Goal: Information Seeking & Learning: Learn about a topic

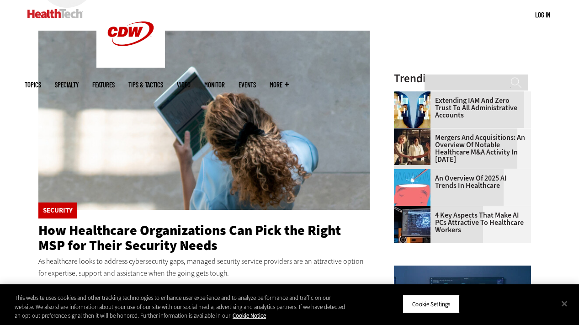
scroll to position [212, 0]
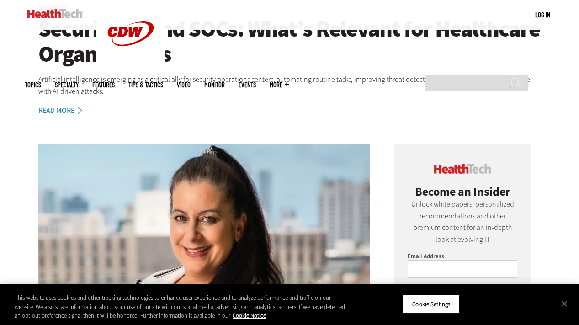
scroll to position [281, 0]
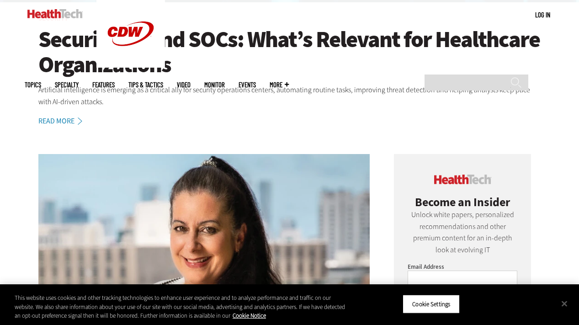
click at [60, 123] on link "Read More" at bounding box center [65, 121] width 54 height 7
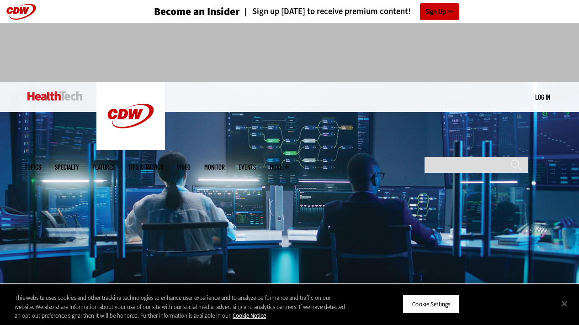
scroll to position [335, 0]
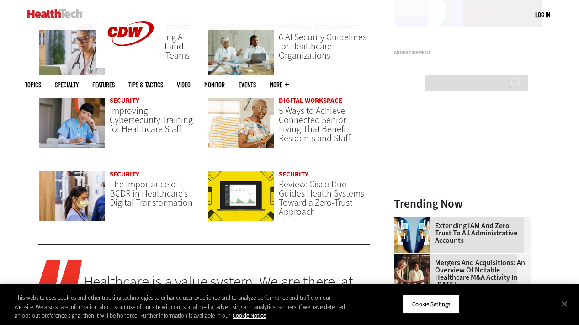
scroll to position [756, 0]
